Goal: Transaction & Acquisition: Subscribe to service/newsletter

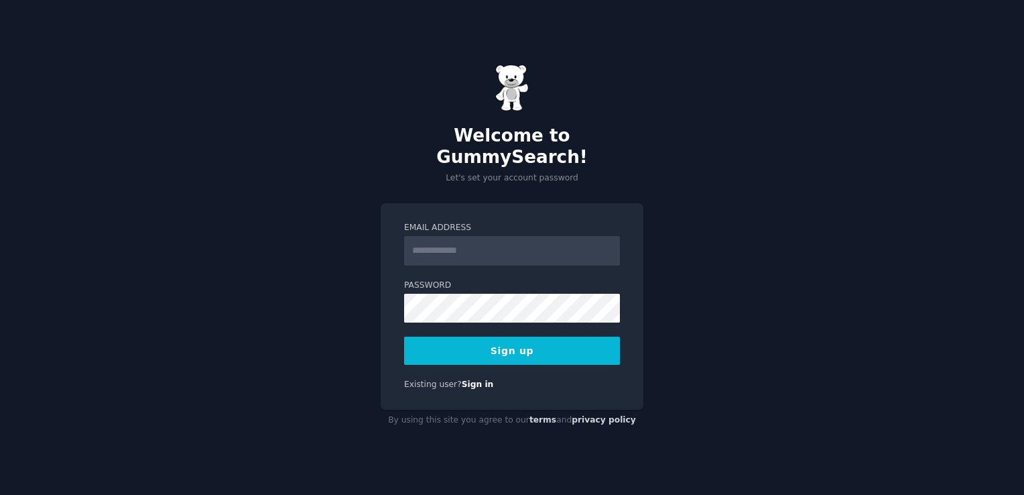
click at [452, 241] on input "Email Address" at bounding box center [512, 250] width 216 height 29
type input "**********"
drag, startPoint x: 518, startPoint y: 339, endPoint x: 312, endPoint y: 303, distance: 208.9
click at [517, 338] on button "Sign up" at bounding box center [512, 350] width 216 height 28
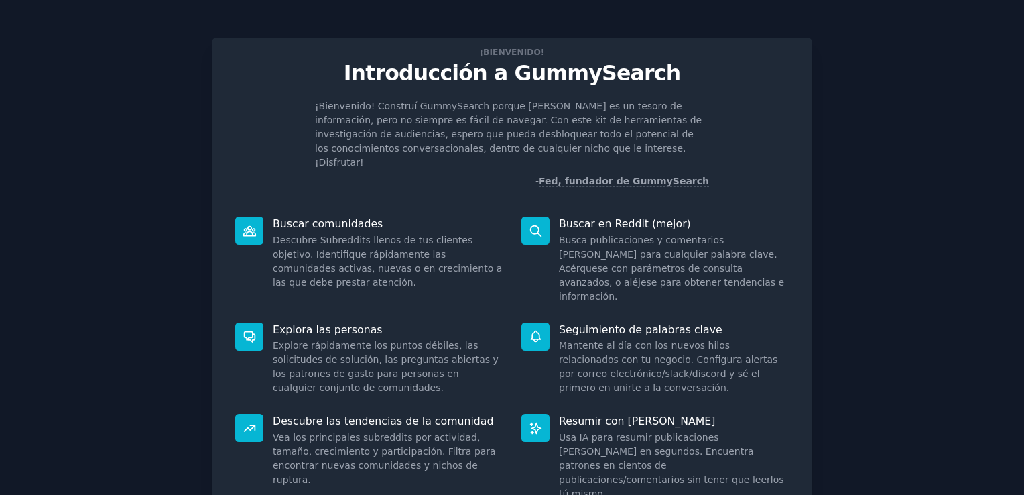
scroll to position [86, 0]
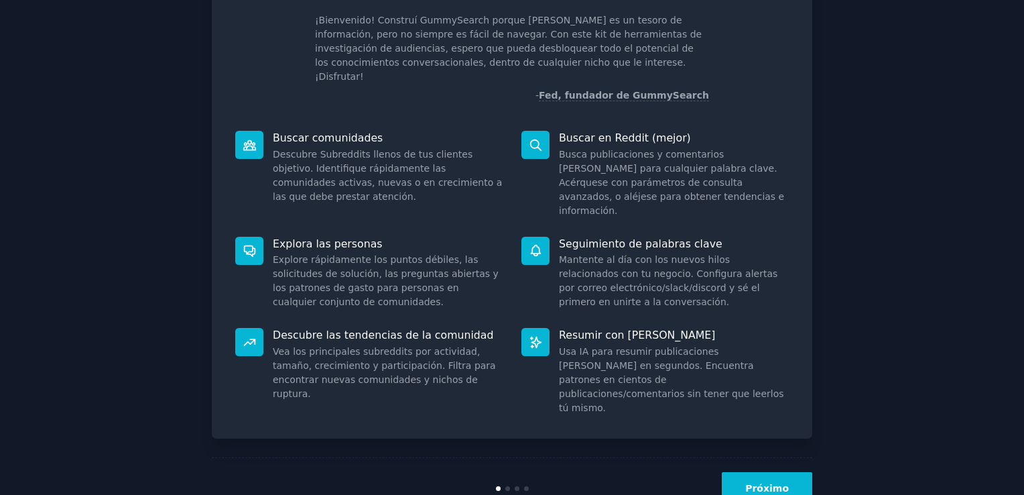
click at [749, 472] on button "Próximo" at bounding box center [767, 488] width 90 height 33
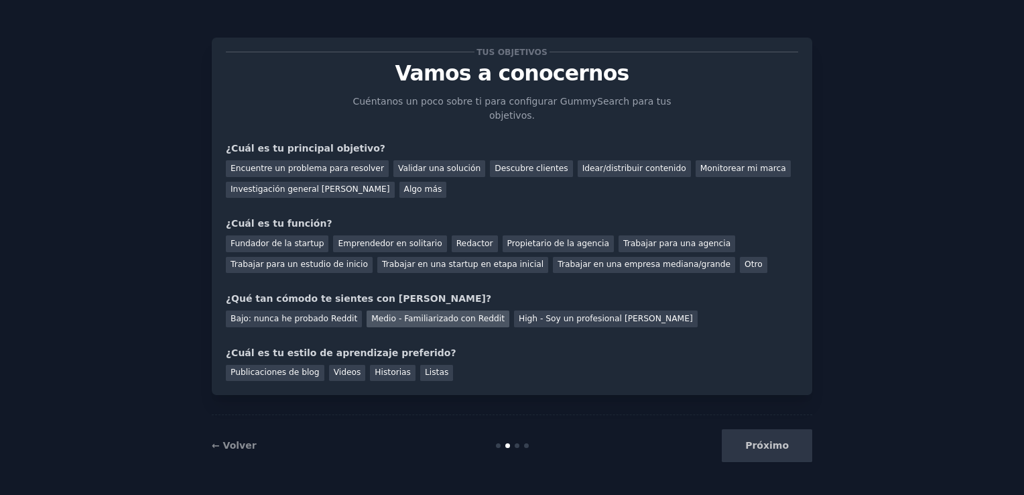
drag, startPoint x: 392, startPoint y: 307, endPoint x: 351, endPoint y: 300, distance: 41.5
click at [392, 310] on div "Medio - Familiarizado con Reddit" at bounding box center [438, 318] width 143 height 17
click at [386, 235] on div "Emprendedor en solitario" at bounding box center [389, 243] width 113 height 17
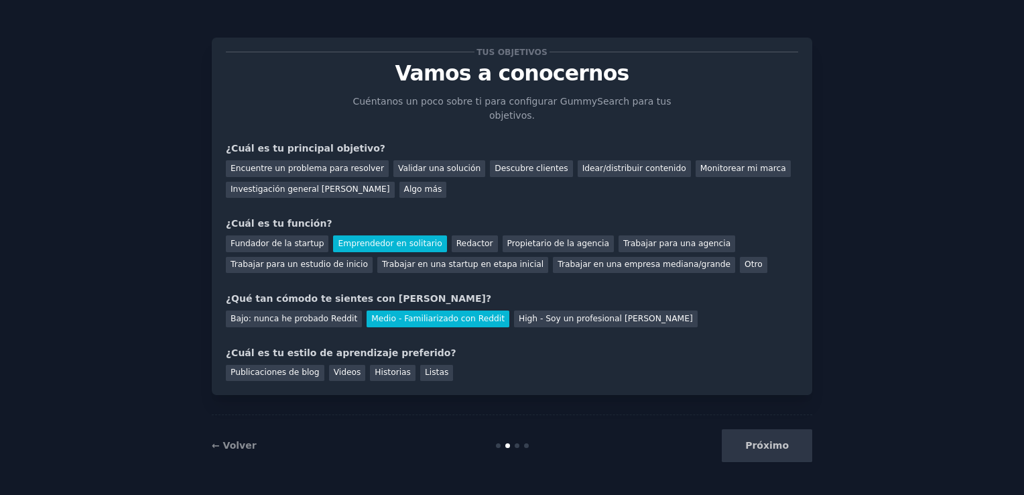
click at [778, 442] on div "Próximo" at bounding box center [712, 445] width 200 height 33
click at [306, 182] on div "Investigación general de mercado" at bounding box center [310, 190] width 169 height 17
click at [769, 443] on div "Próximo" at bounding box center [712, 445] width 200 height 33
click at [487, 257] on div "Trabajar en una startup en etapa inicial" at bounding box center [462, 265] width 171 height 17
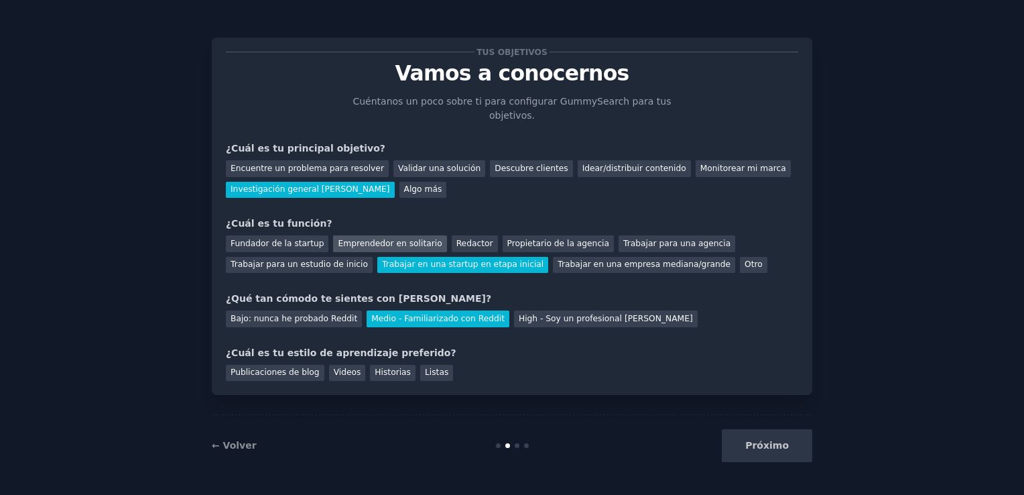
click at [382, 235] on div "Emprendedor en solitario" at bounding box center [389, 243] width 113 height 17
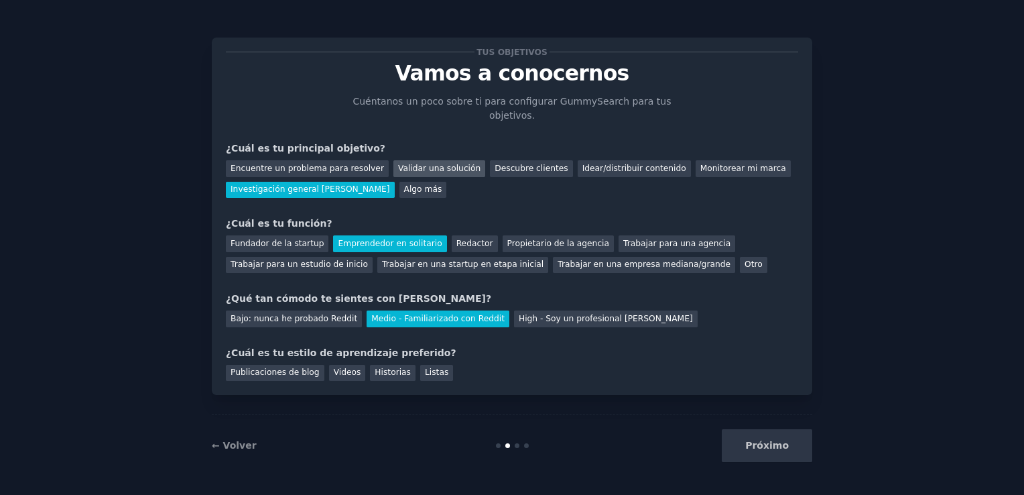
click at [424, 160] on div "Validar una solución" at bounding box center [439, 168] width 92 height 17
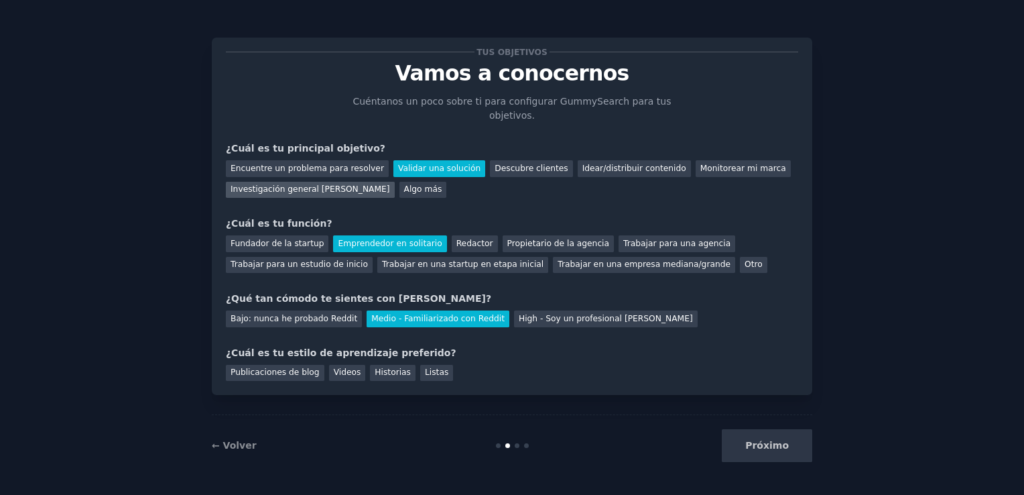
click at [323, 182] on div "Investigación general de mercado" at bounding box center [310, 190] width 169 height 17
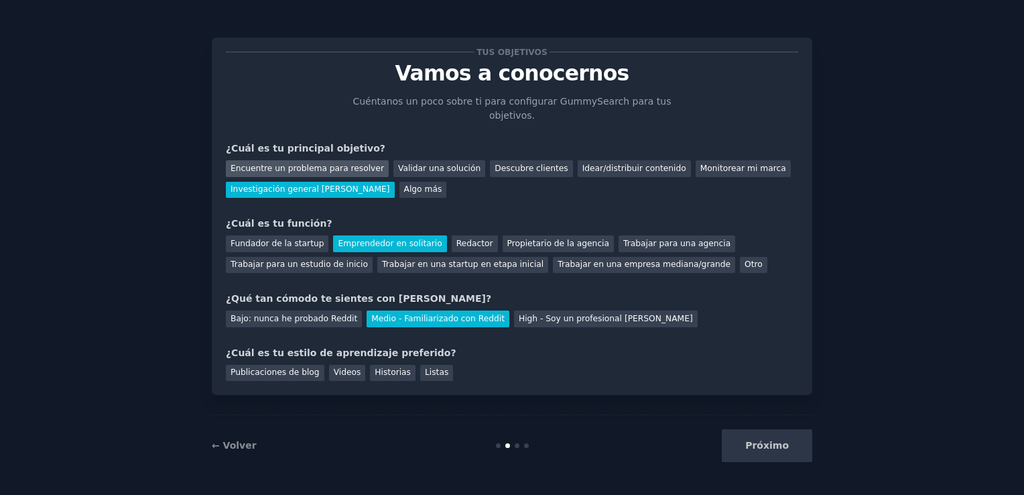
click at [308, 160] on div "Encuentre un problema para resolver" at bounding box center [307, 168] width 163 height 17
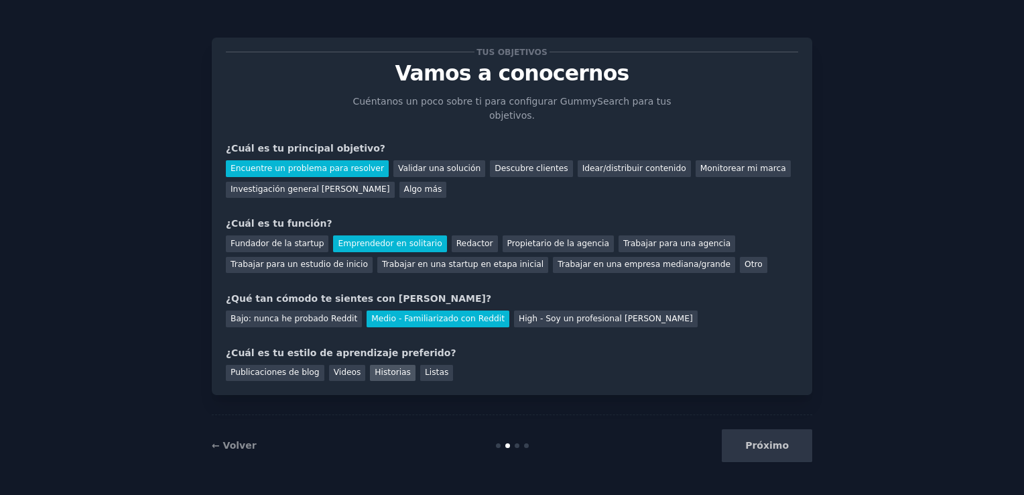
click at [375, 365] on div "Historias" at bounding box center [393, 373] width 46 height 17
click at [773, 438] on button "Próximo" at bounding box center [767, 445] width 90 height 33
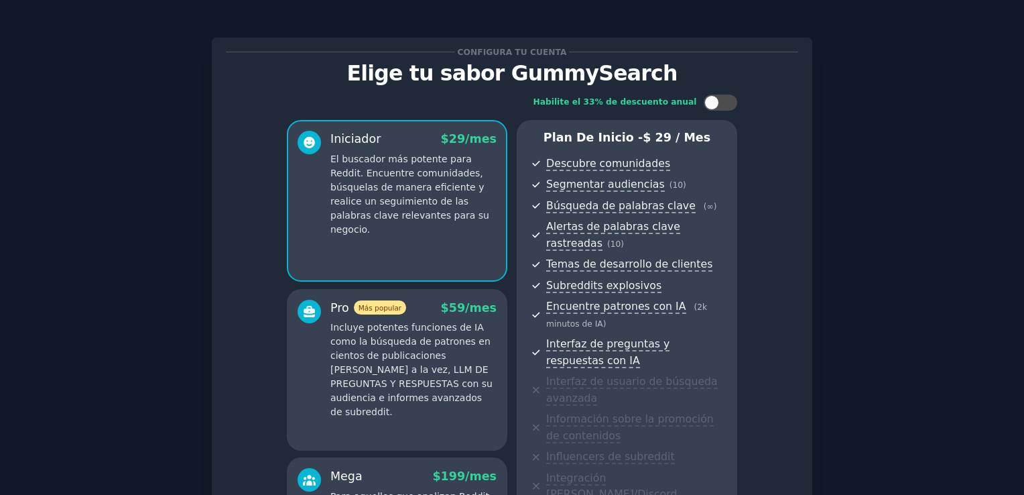
scroll to position [234, 0]
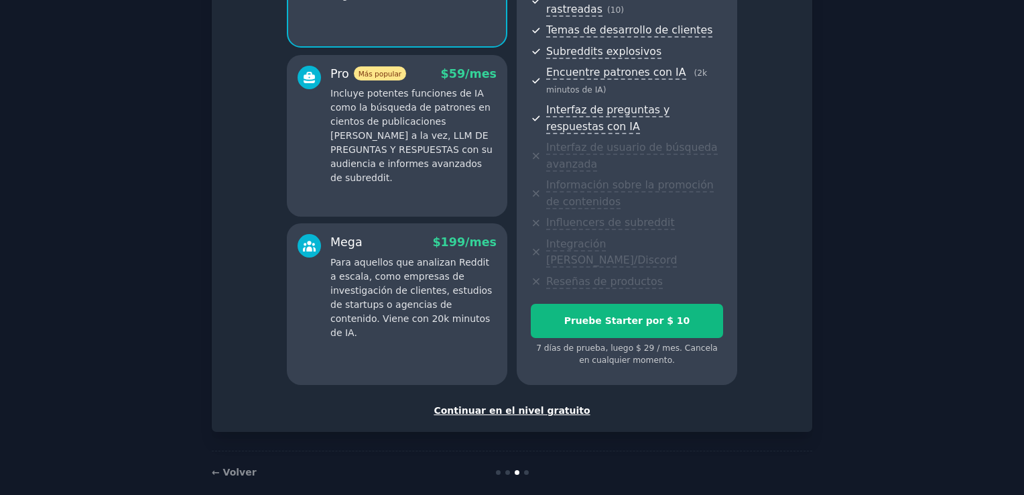
click at [495, 404] on div "Continuar en el nivel gratuito" at bounding box center [512, 411] width 572 height 14
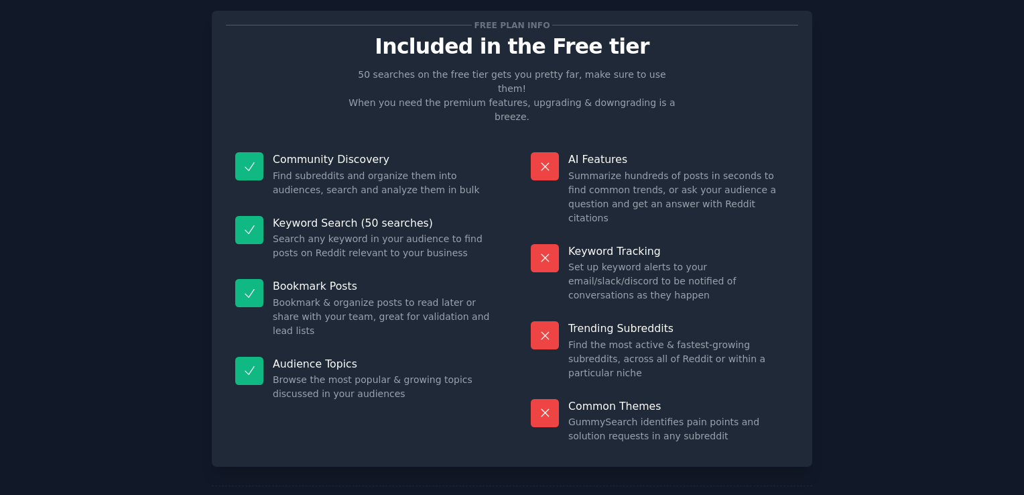
scroll to position [83, 0]
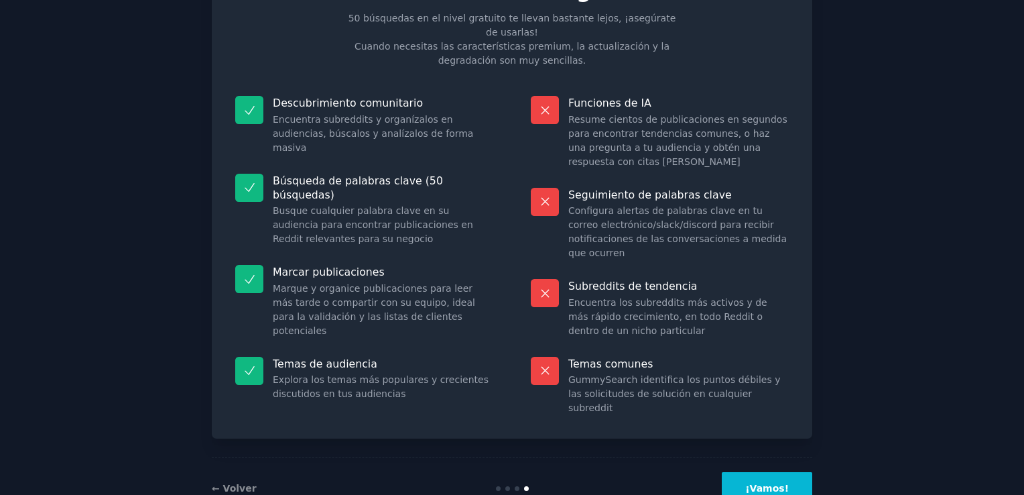
click at [775, 472] on button "¡Vamos!" at bounding box center [767, 488] width 90 height 33
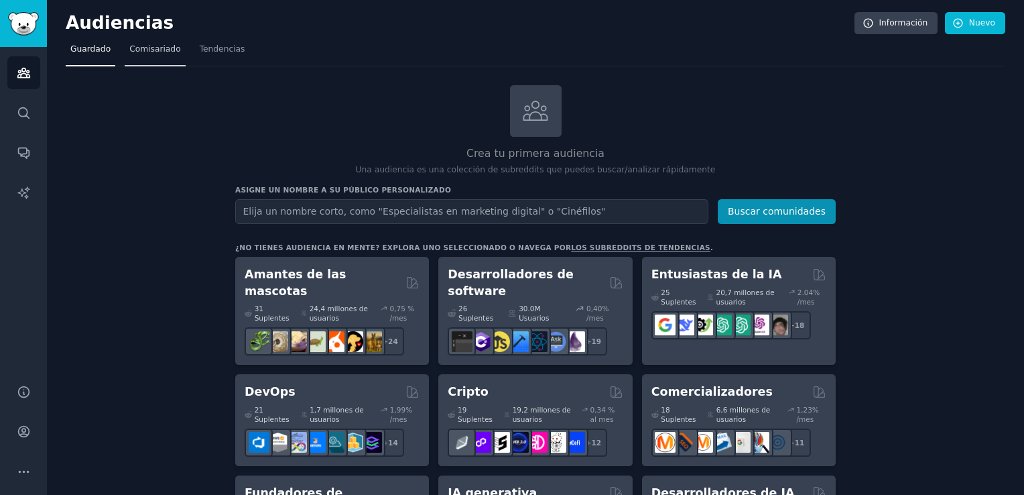
click at [149, 52] on span "Comisariado" at bounding box center [155, 50] width 52 height 12
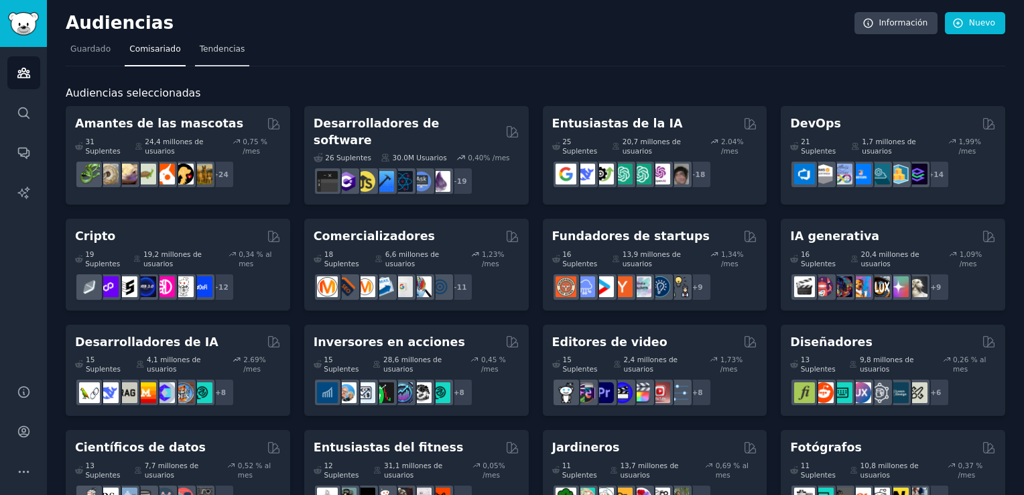
click at [200, 48] on span "Tendencias" at bounding box center [223, 50] width 46 height 12
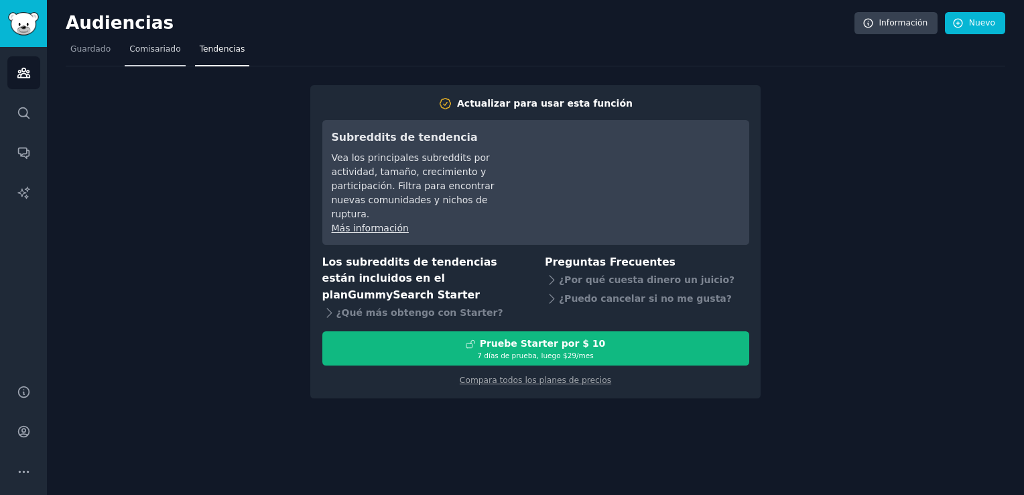
click at [151, 55] on span "Comisariado" at bounding box center [155, 50] width 52 height 12
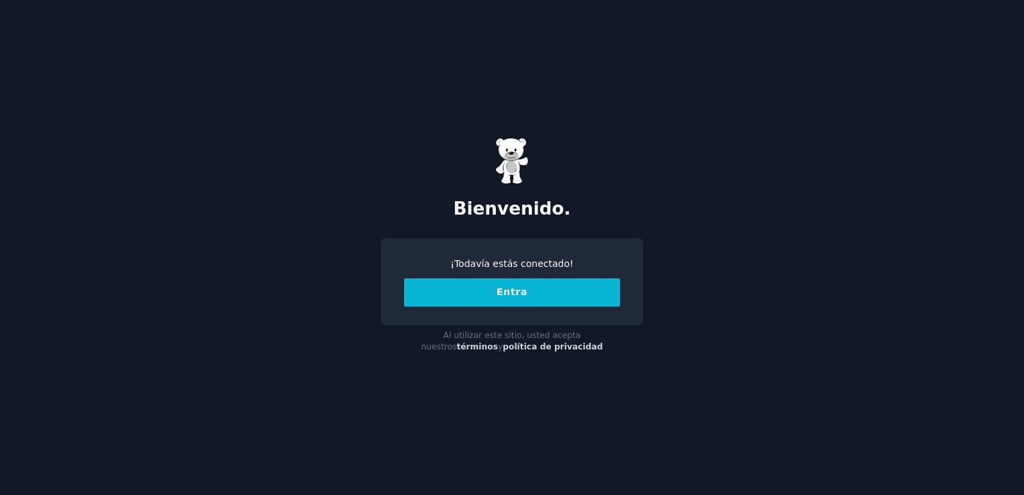
click at [509, 288] on button "Entra" at bounding box center [512, 292] width 216 height 28
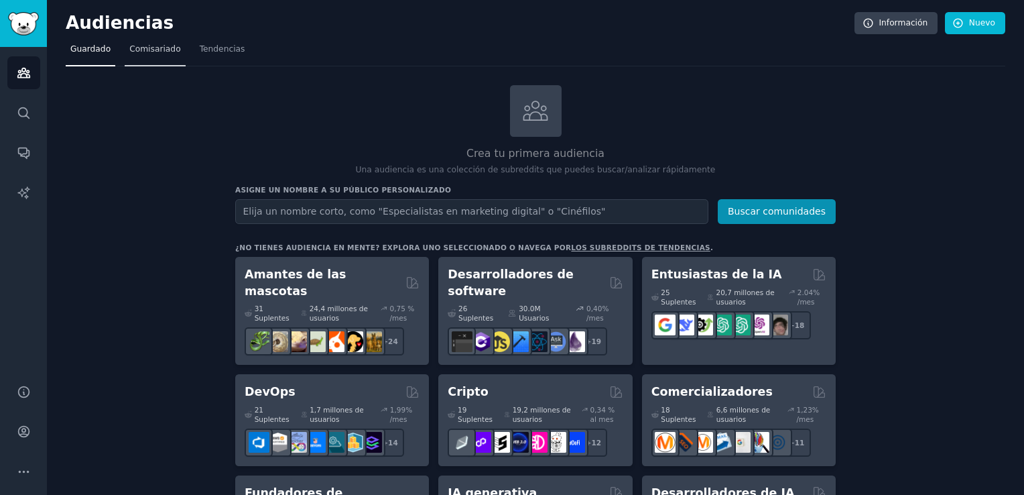
click at [135, 50] on span "Comisariado" at bounding box center [155, 50] width 52 height 12
